Goal: Task Accomplishment & Management: Use online tool/utility

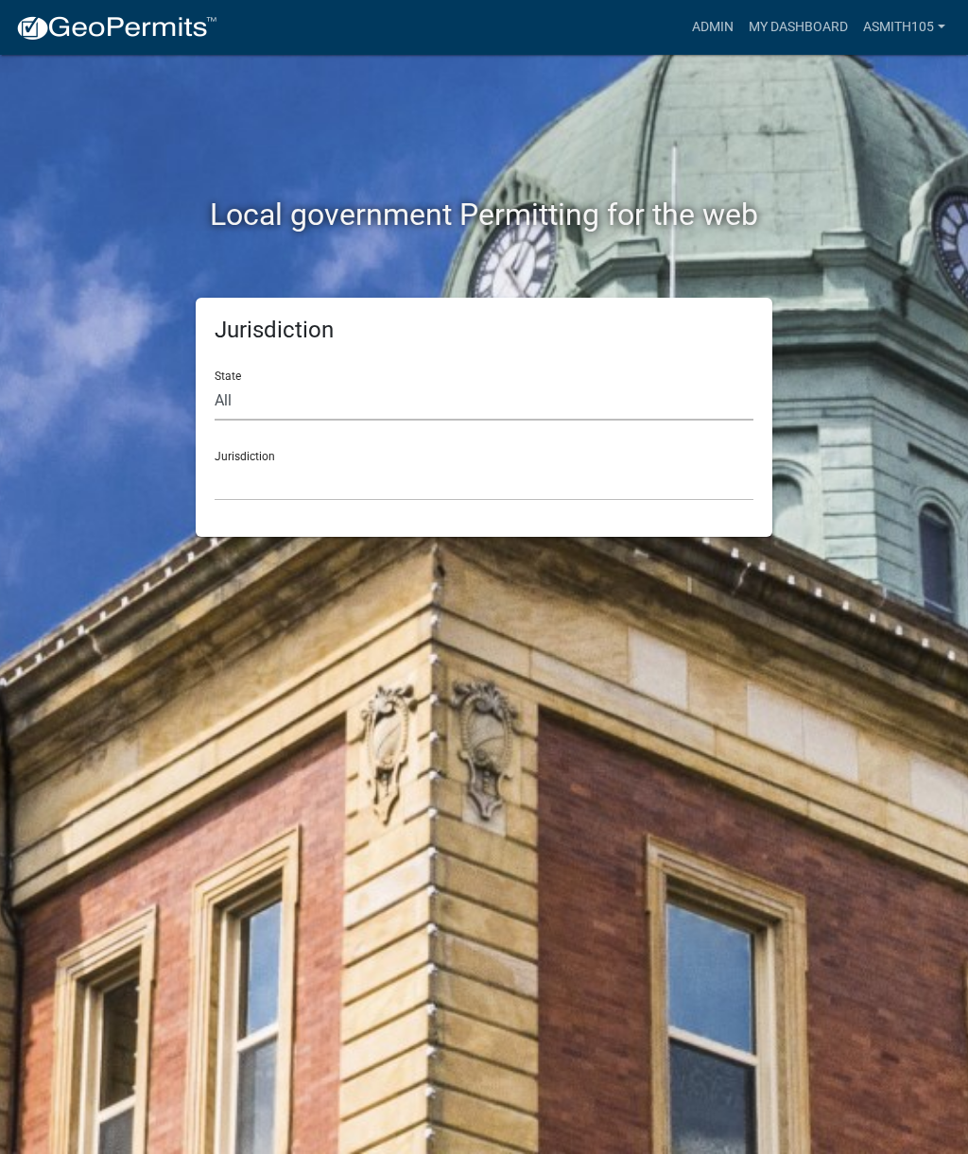
click at [361, 399] on select "All [US_STATE] [US_STATE] [US_STATE] [US_STATE] [US_STATE] [US_STATE] [US_STATE…" at bounding box center [484, 401] width 539 height 39
select select "[US_STATE]"
click at [373, 488] on select "[GEOGRAPHIC_DATA], [US_STATE][PERSON_NAME][GEOGRAPHIC_DATA], [US_STATE][PERSON_…" at bounding box center [484, 481] width 539 height 39
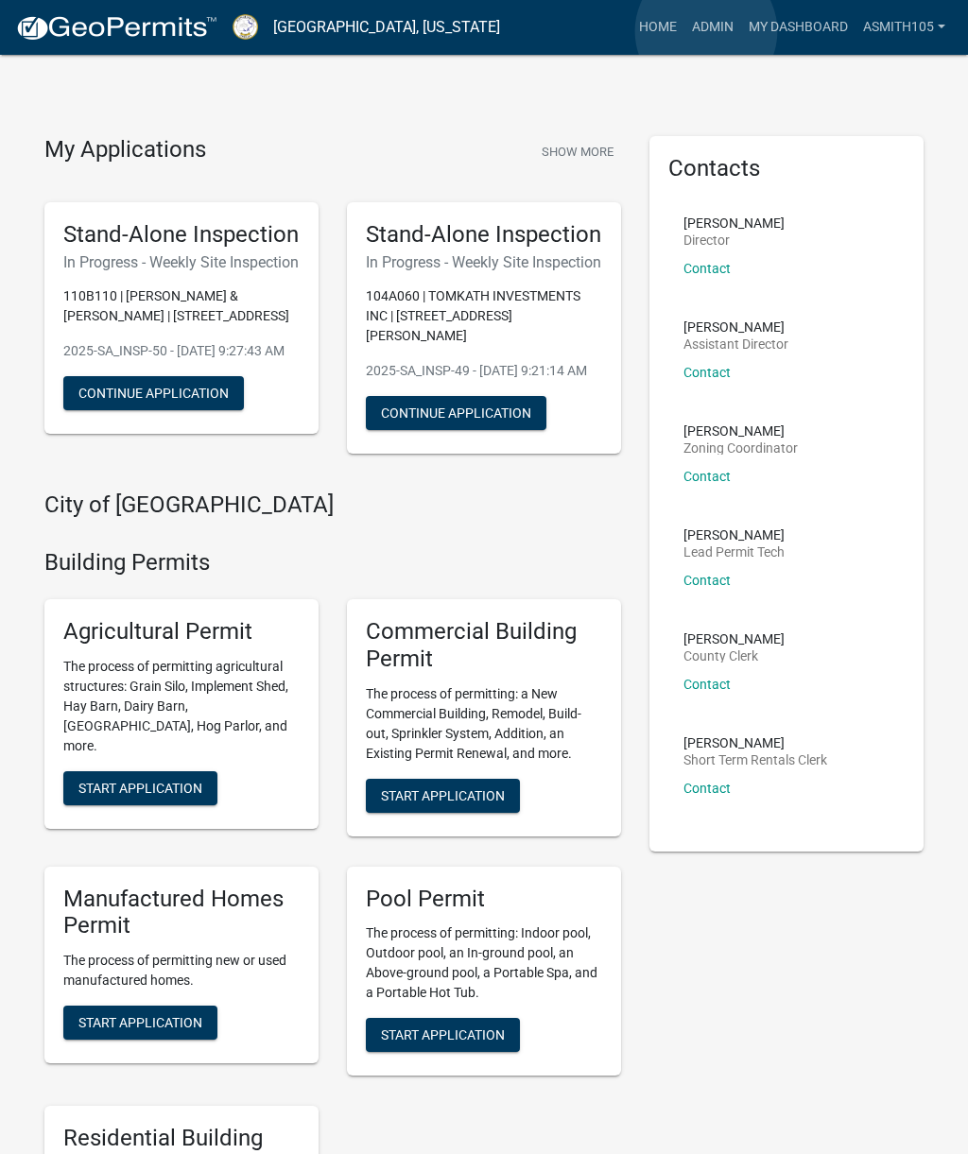
click at [706, 31] on link "Admin" at bounding box center [712, 27] width 57 height 36
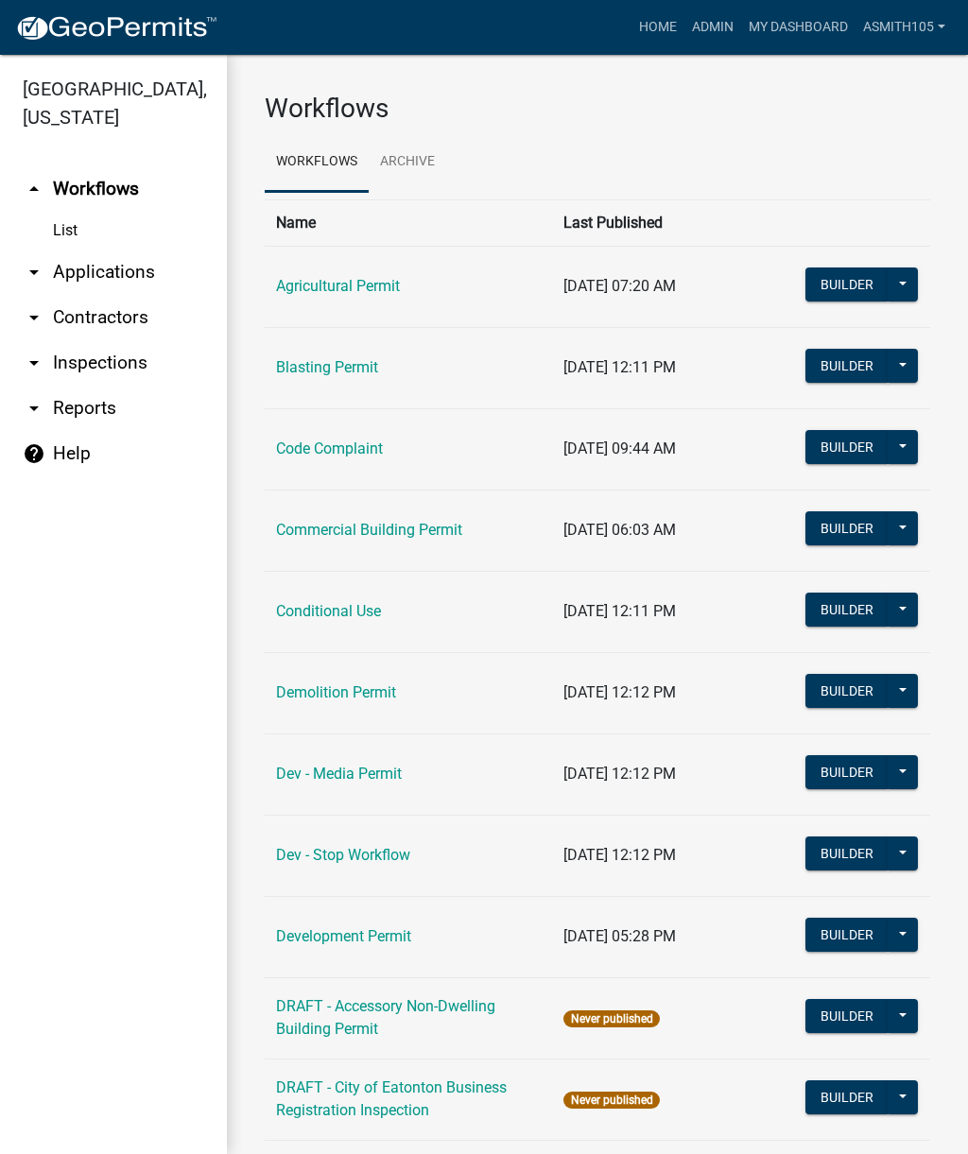
click at [114, 356] on link "arrow_drop_down Inspections" at bounding box center [113, 362] width 227 height 45
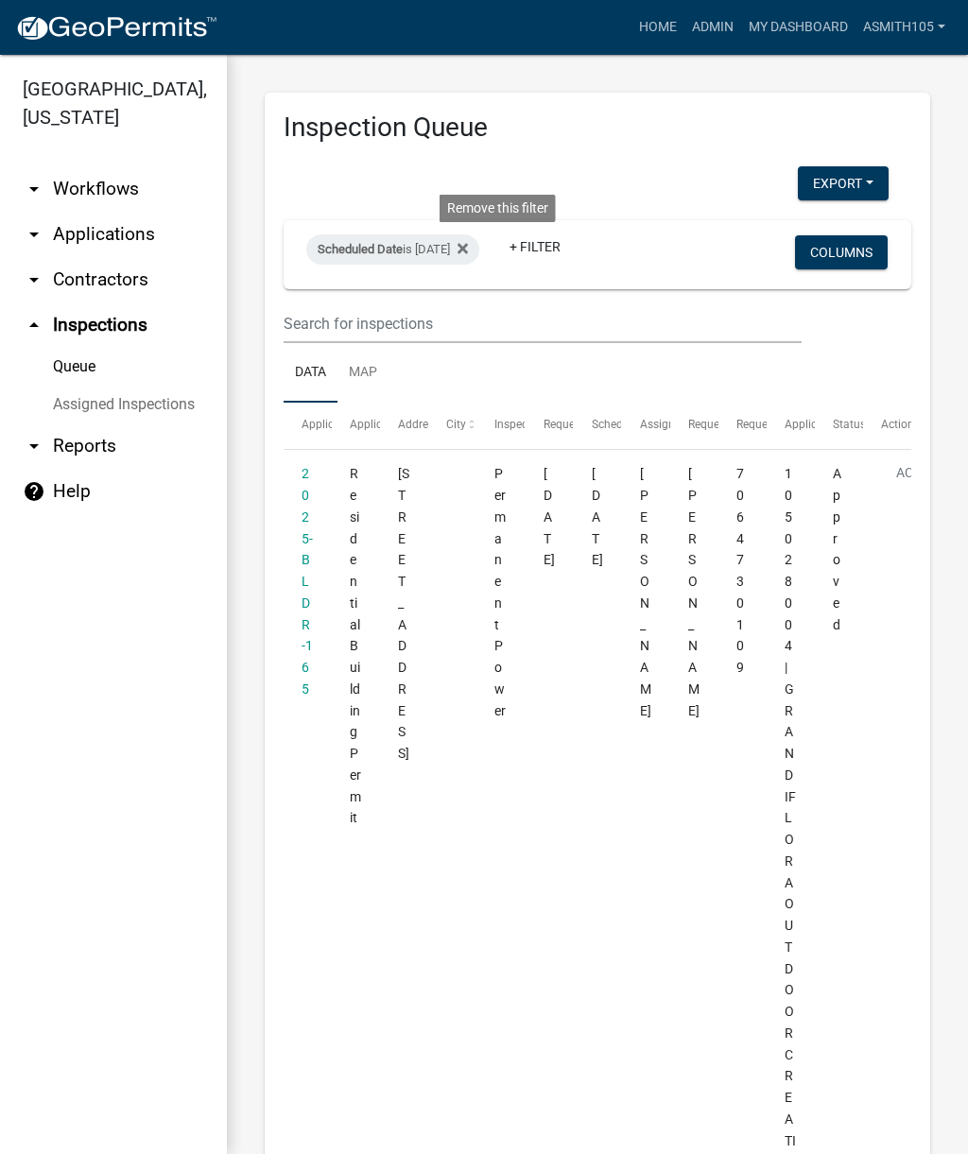
click at [468, 250] on fa-icon at bounding box center [459, 249] width 18 height 30
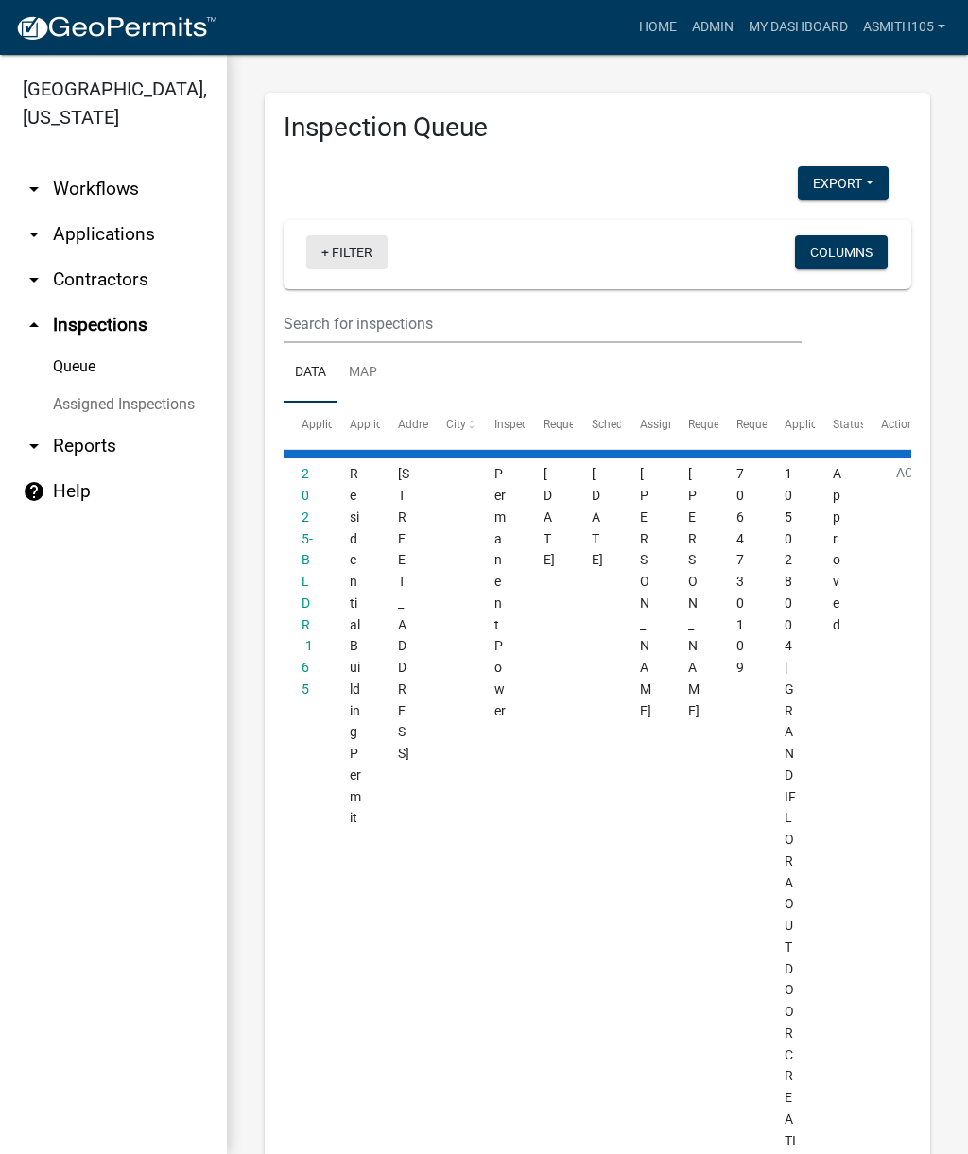
click at [373, 253] on link "+ Filter" at bounding box center [346, 252] width 81 height 34
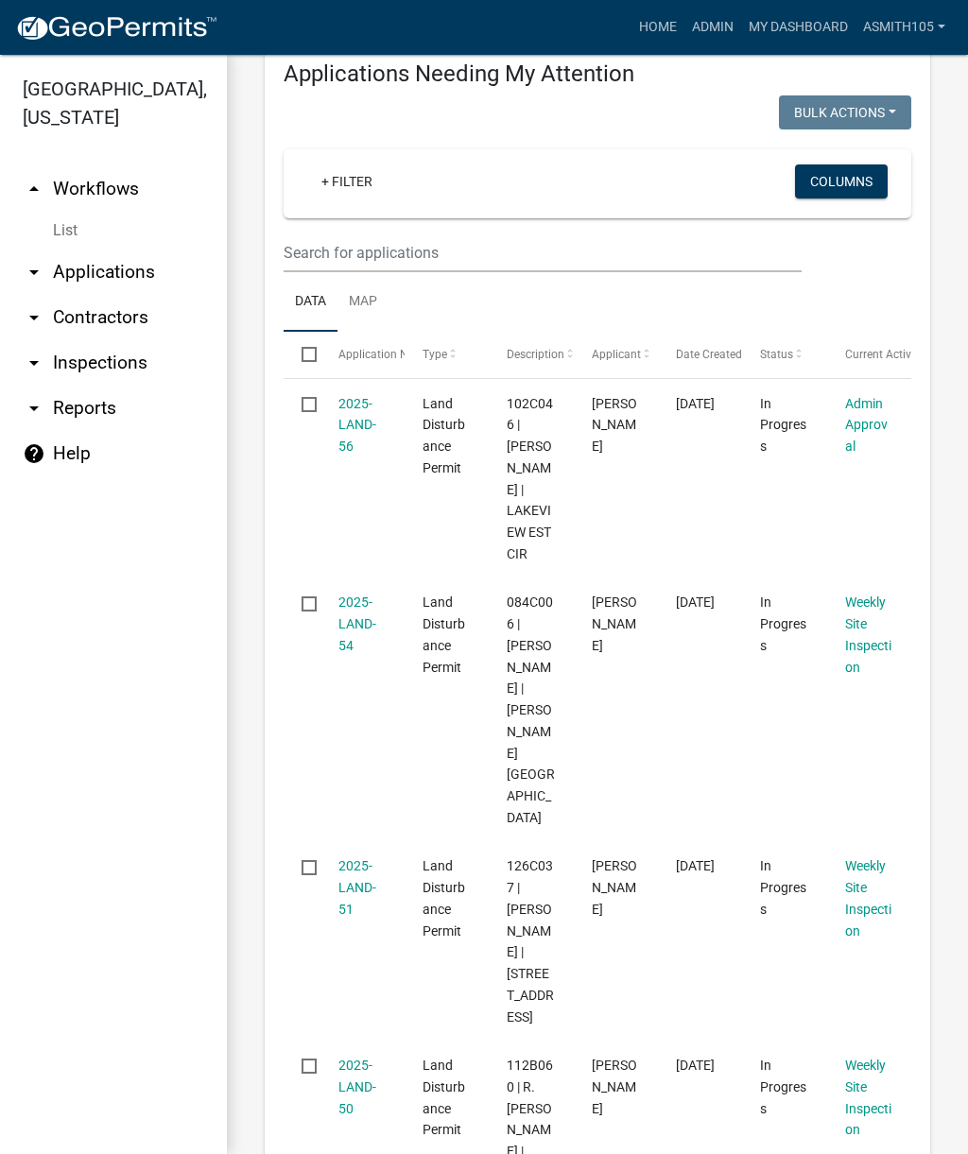
scroll to position [372, 0]
